Goal: Task Accomplishment & Management: Complete application form

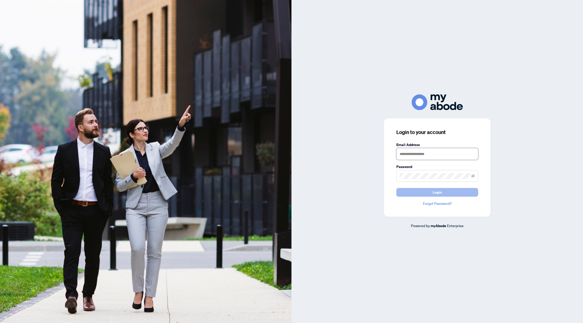
type input "**********"
click at [438, 190] on span "Login" at bounding box center [437, 192] width 9 height 8
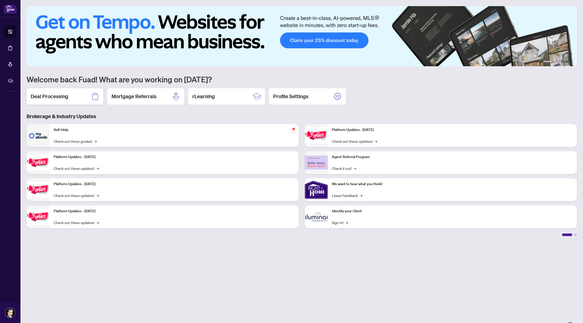
click at [51, 88] on div "Deal Processing" at bounding box center [65, 96] width 77 height 16
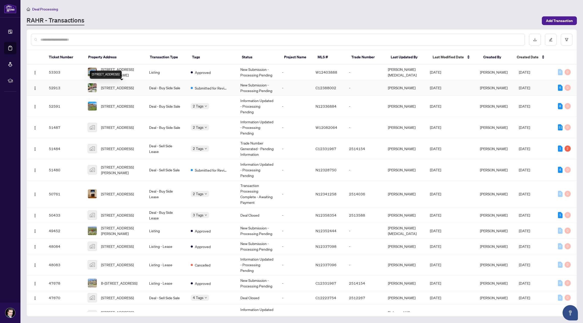
click at [112, 89] on span "1305 Steeles Ave, Toronto, Ontario M2R 3N2, Canada" at bounding box center [117, 88] width 33 height 6
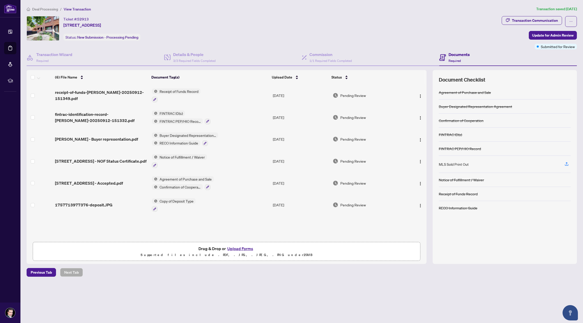
click at [243, 249] on button "Upload Forms" at bounding box center [240, 248] width 29 height 7
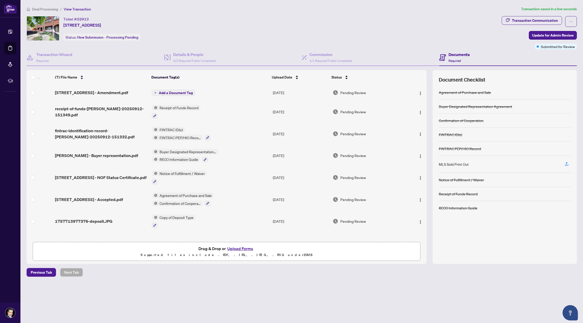
click at [123, 92] on span "1305 Steeles Ave W - Amendment.pdf" at bounding box center [91, 93] width 73 height 6
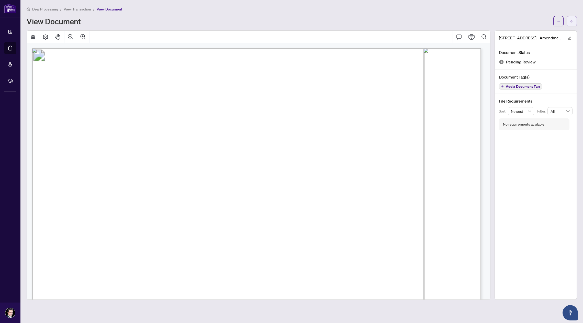
click at [570, 21] on icon "arrow-left" at bounding box center [572, 21] width 4 height 4
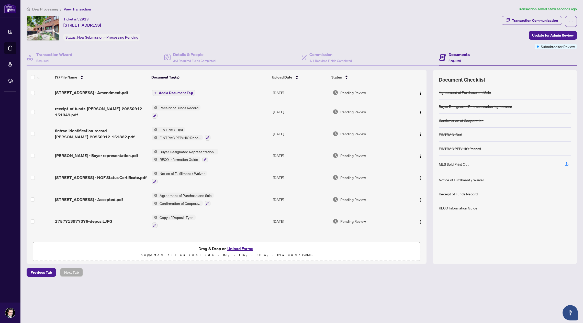
click at [188, 94] on span "Add a Document Tag" at bounding box center [176, 93] width 34 height 4
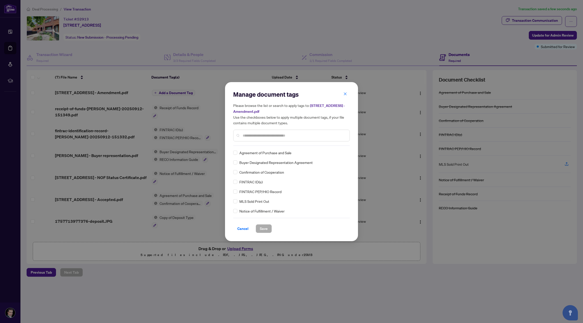
click at [290, 135] on input "text" at bounding box center [294, 136] width 103 height 6
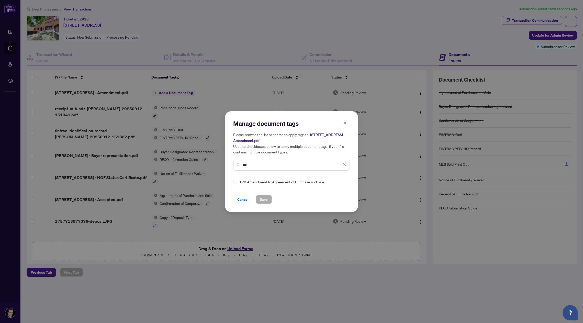
type input "***"
drag, startPoint x: 266, startPoint y: 199, endPoint x: 268, endPoint y: 200, distance: 2.9
click at [266, 200] on span "Save" at bounding box center [264, 200] width 8 height 8
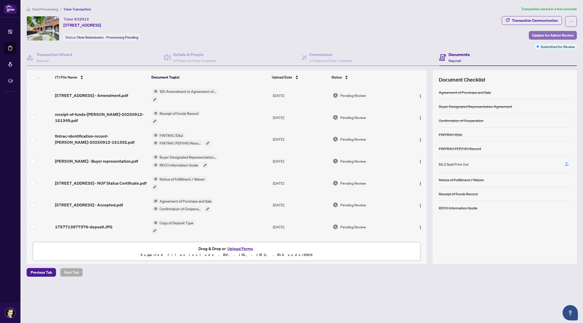
click at [535, 36] on span "Update for Admin Review" at bounding box center [553, 35] width 41 height 8
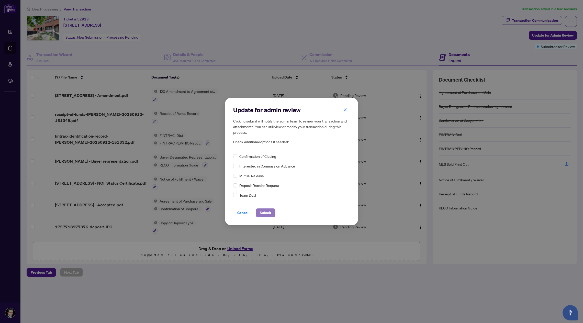
click at [268, 211] on span "Submit" at bounding box center [266, 213] width 12 height 8
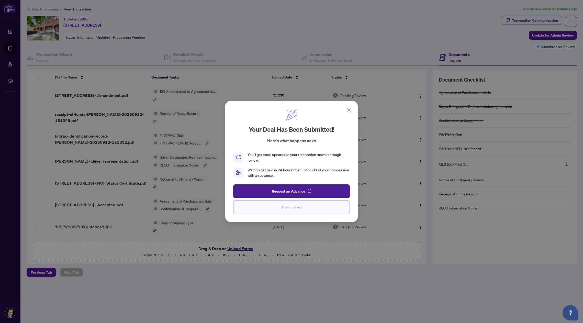
click at [313, 207] on button "I'm Finished" at bounding box center [291, 207] width 117 height 14
